Goal: Task Accomplishment & Management: Manage account settings

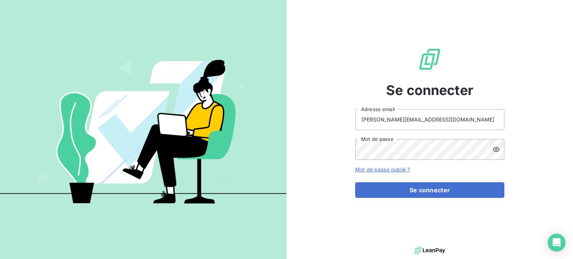
click at [387, 192] on button "Se connecter" at bounding box center [429, 190] width 149 height 16
click at [355, 182] on button "Se connecter" at bounding box center [429, 190] width 149 height 16
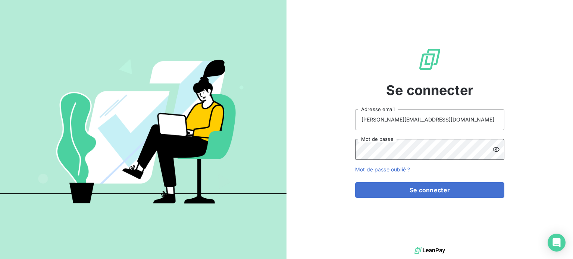
click at [355, 182] on button "Se connecter" at bounding box center [429, 190] width 149 height 16
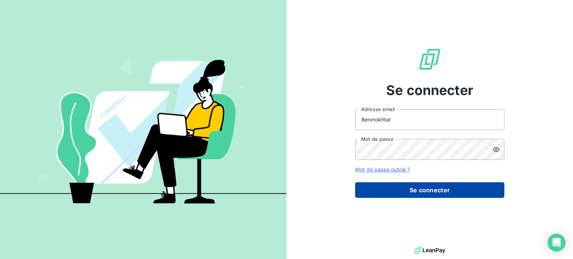
click at [424, 187] on button "Se connecter" at bounding box center [429, 190] width 149 height 16
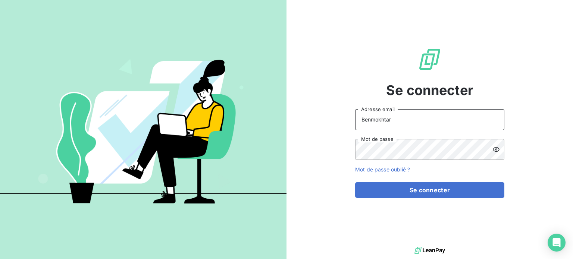
drag, startPoint x: 426, startPoint y: 120, endPoint x: 350, endPoint y: 118, distance: 76.2
click at [350, 118] on div "Se connecter Benmokhtar Adresse email Mot de passe Mot de passe oublié ? Se con…" at bounding box center [430, 122] width 287 height 245
type input "[PERSON_NAME][EMAIL_ADDRESS][DOMAIN_NAME]"
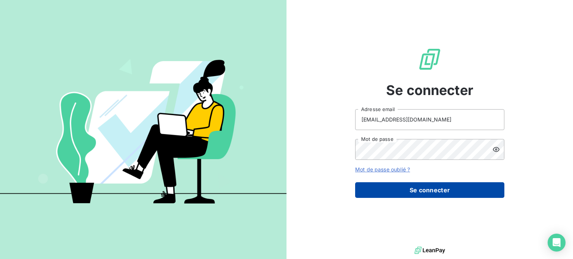
click at [425, 186] on button "Se connecter" at bounding box center [429, 190] width 149 height 16
